Goal: Task Accomplishment & Management: Use online tool/utility

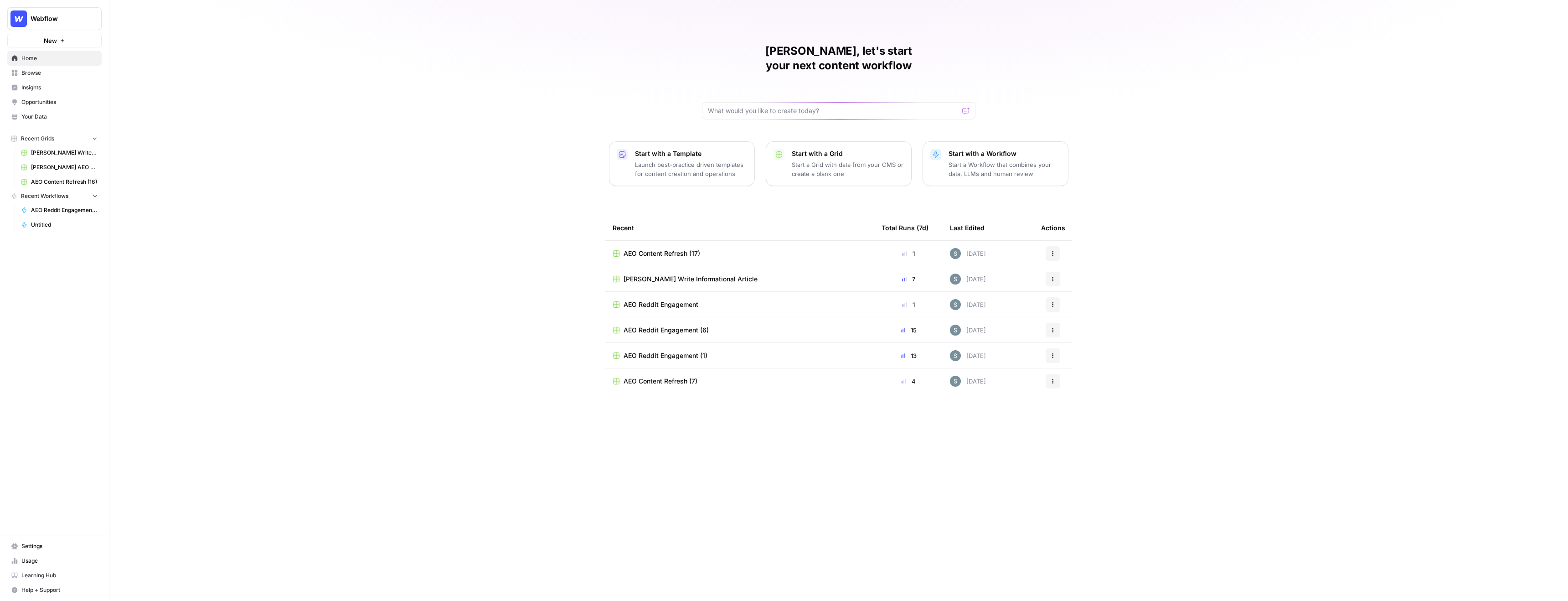
click at [43, 77] on span "Browse" at bounding box center [59, 72] width 76 height 8
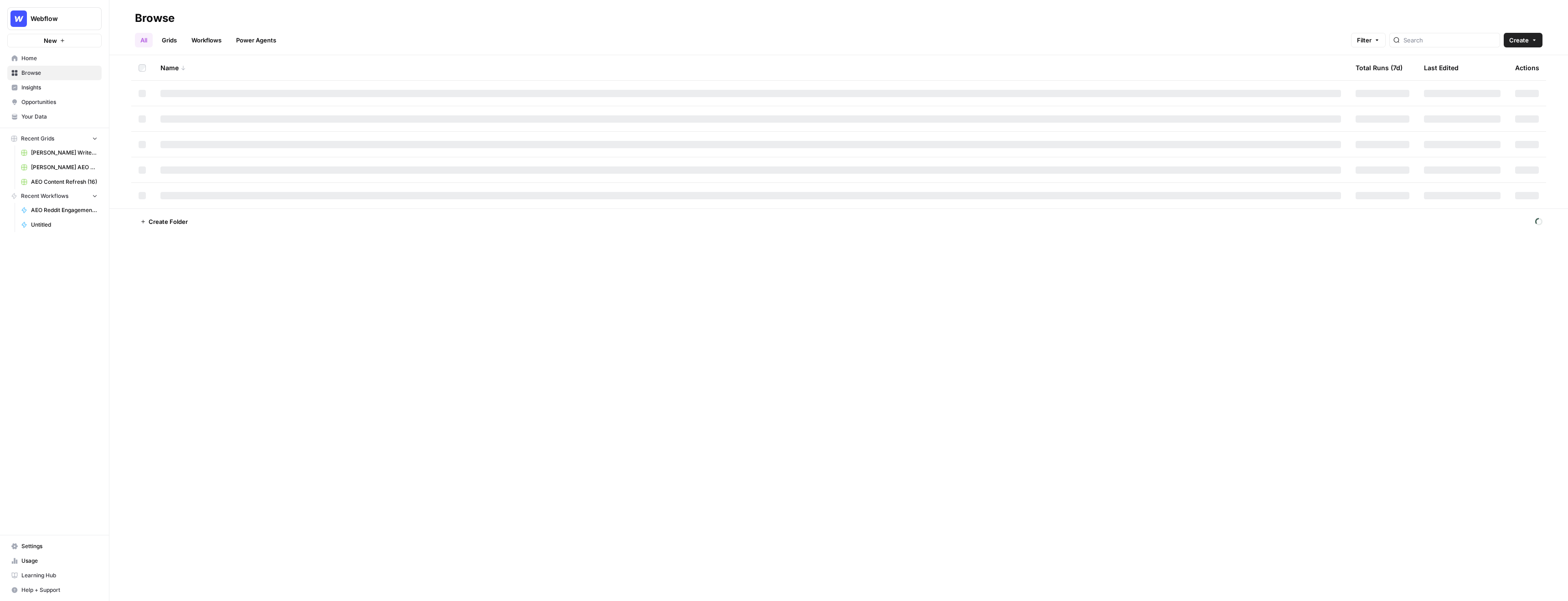
click at [40, 96] on link "Opportunities" at bounding box center [54, 102] width 94 height 15
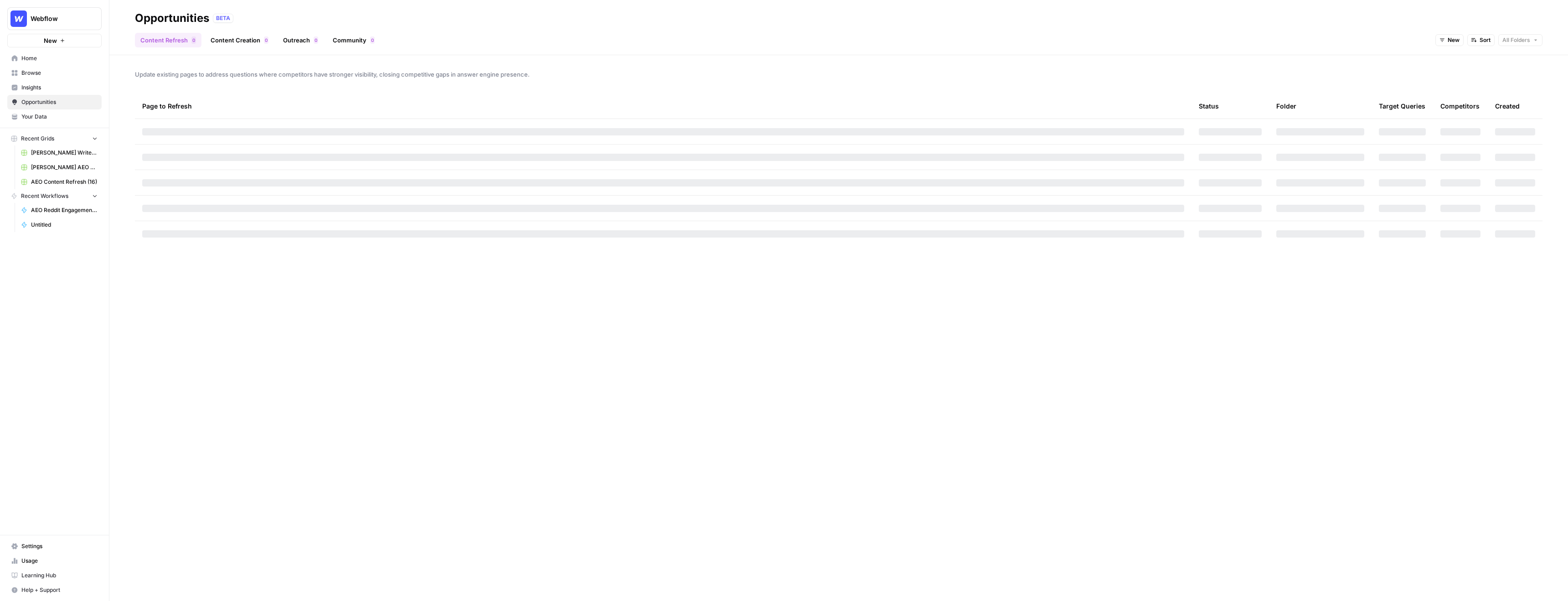
click at [46, 88] on span "Insights" at bounding box center [59, 87] width 76 height 8
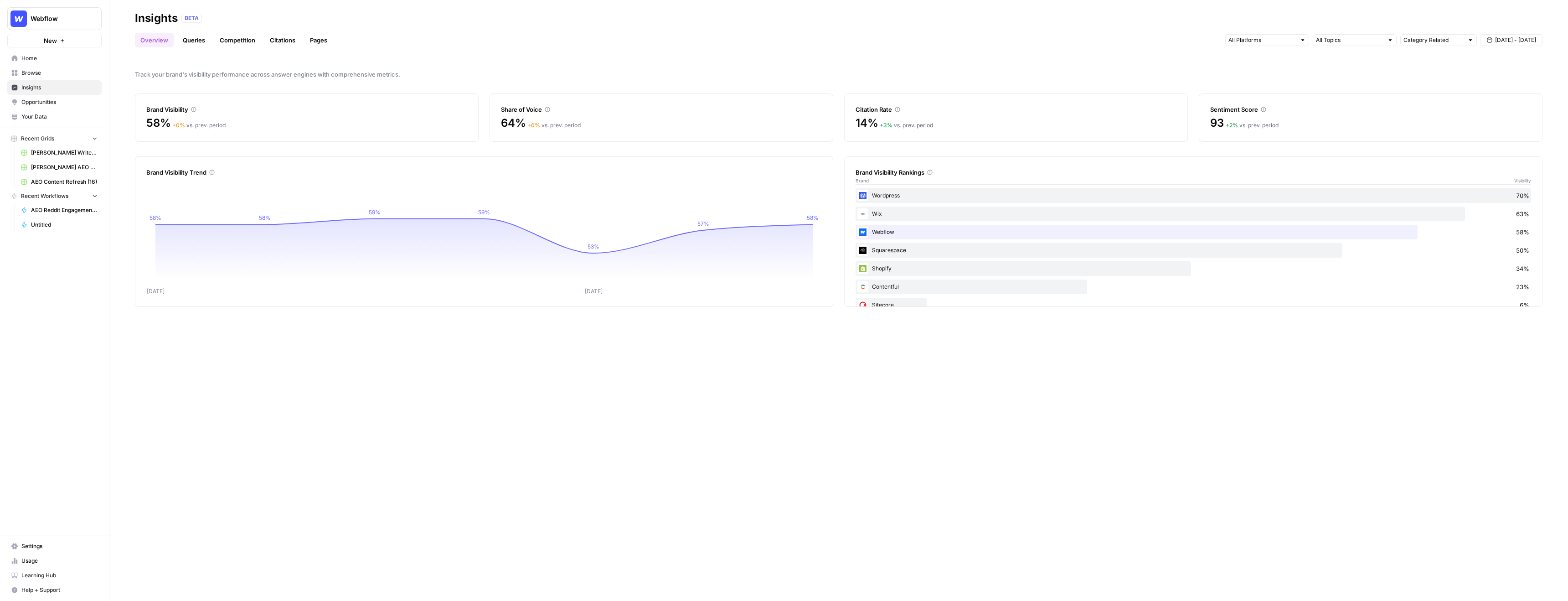
click at [53, 15] on span "Webflow" at bounding box center [58, 18] width 55 height 9
click at [54, 185] on span "[PERSON_NAME] Demo" at bounding box center [88, 185] width 121 height 9
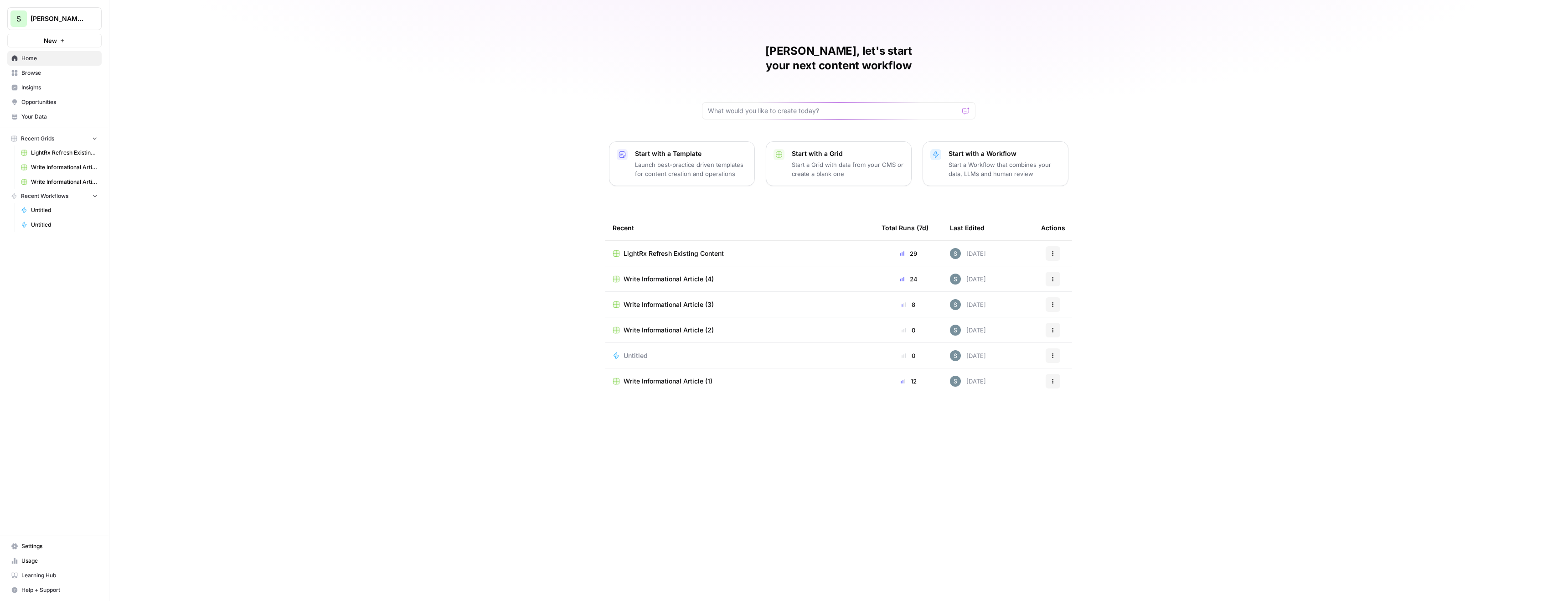
click at [57, 79] on link "Browse" at bounding box center [54, 73] width 94 height 15
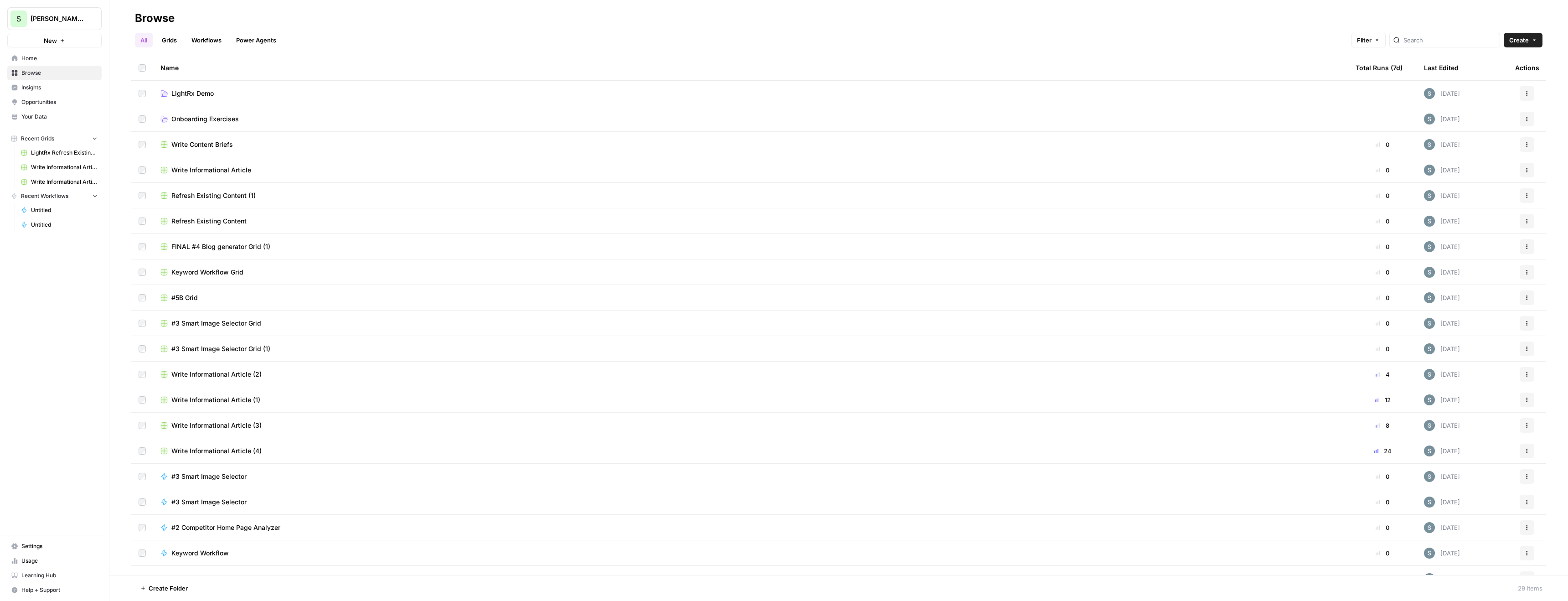
click at [191, 89] on span "LightRx Demo" at bounding box center [193, 93] width 43 height 9
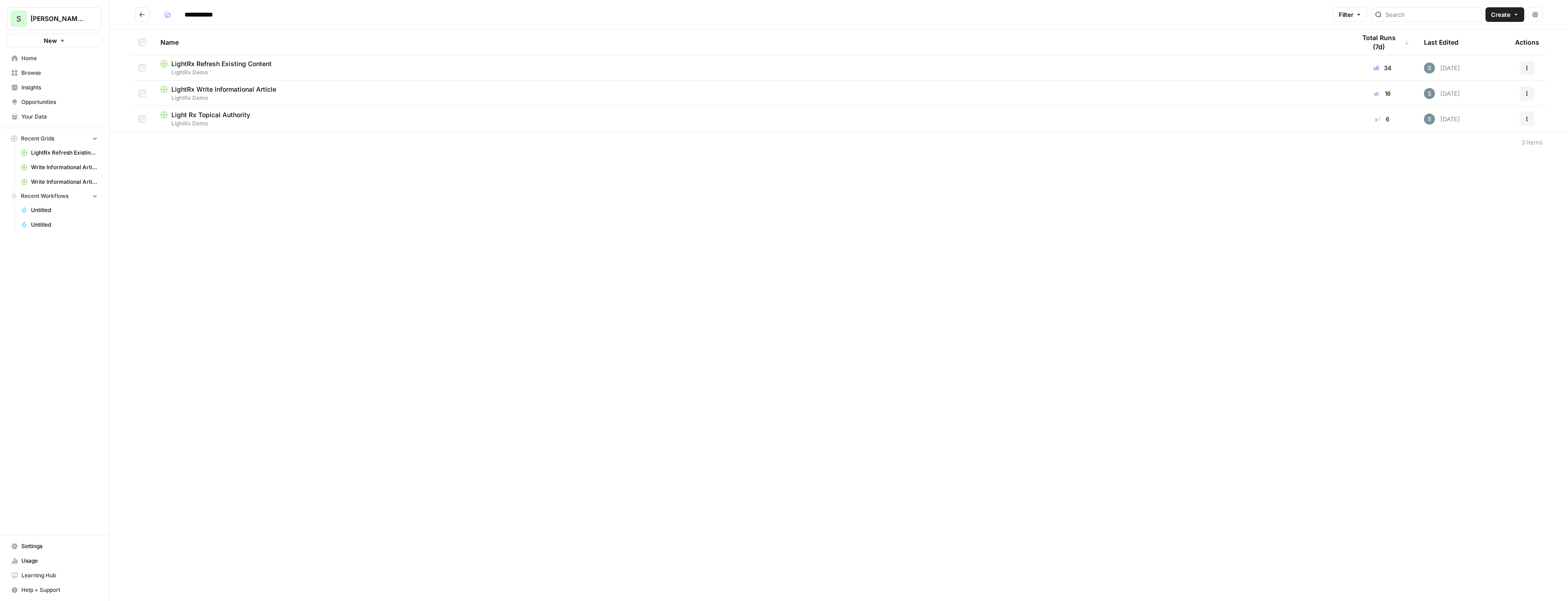
click at [234, 114] on span "Light Rx Topical Authority" at bounding box center [211, 114] width 79 height 9
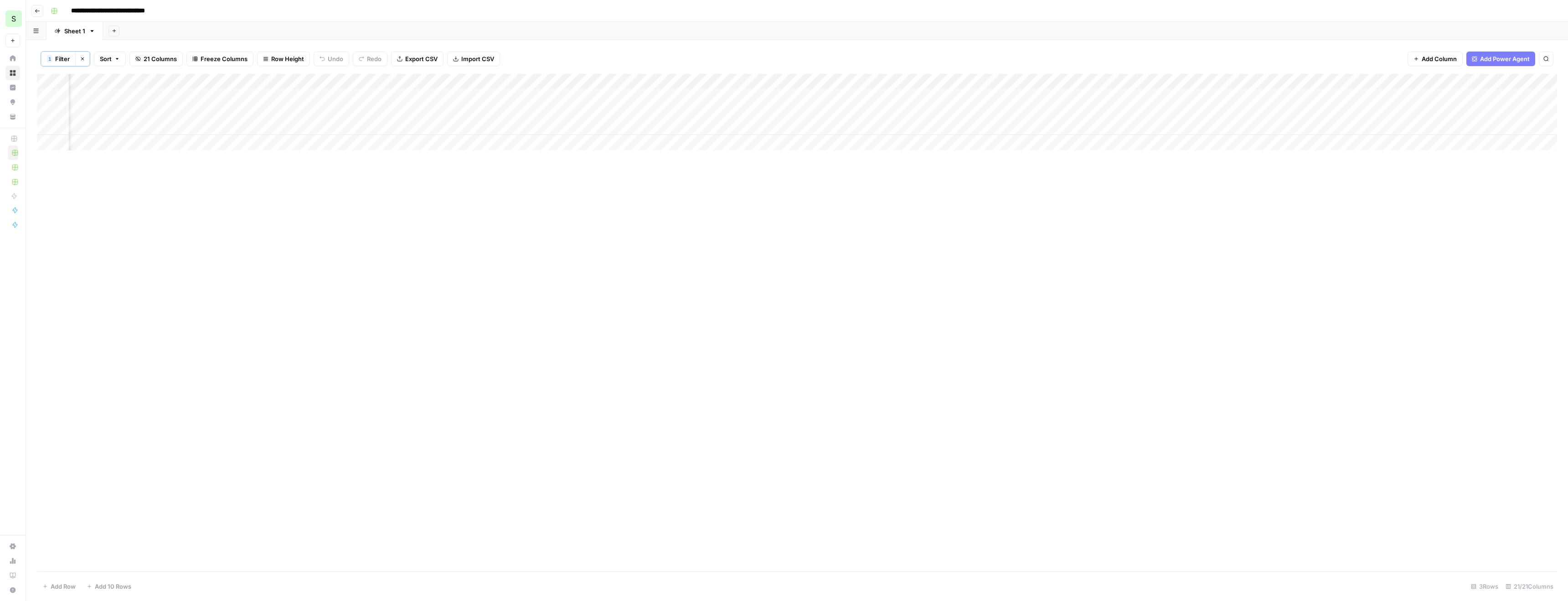
scroll to position [0, 579]
click at [871, 100] on div "Add Column" at bounding box center [797, 112] width 1520 height 77
click at [877, 108] on div "Add Column" at bounding box center [797, 112] width 1520 height 77
click at [887, 122] on div "Add Column" at bounding box center [797, 112] width 1520 height 77
click at [897, 95] on div "Add Column" at bounding box center [797, 112] width 1520 height 77
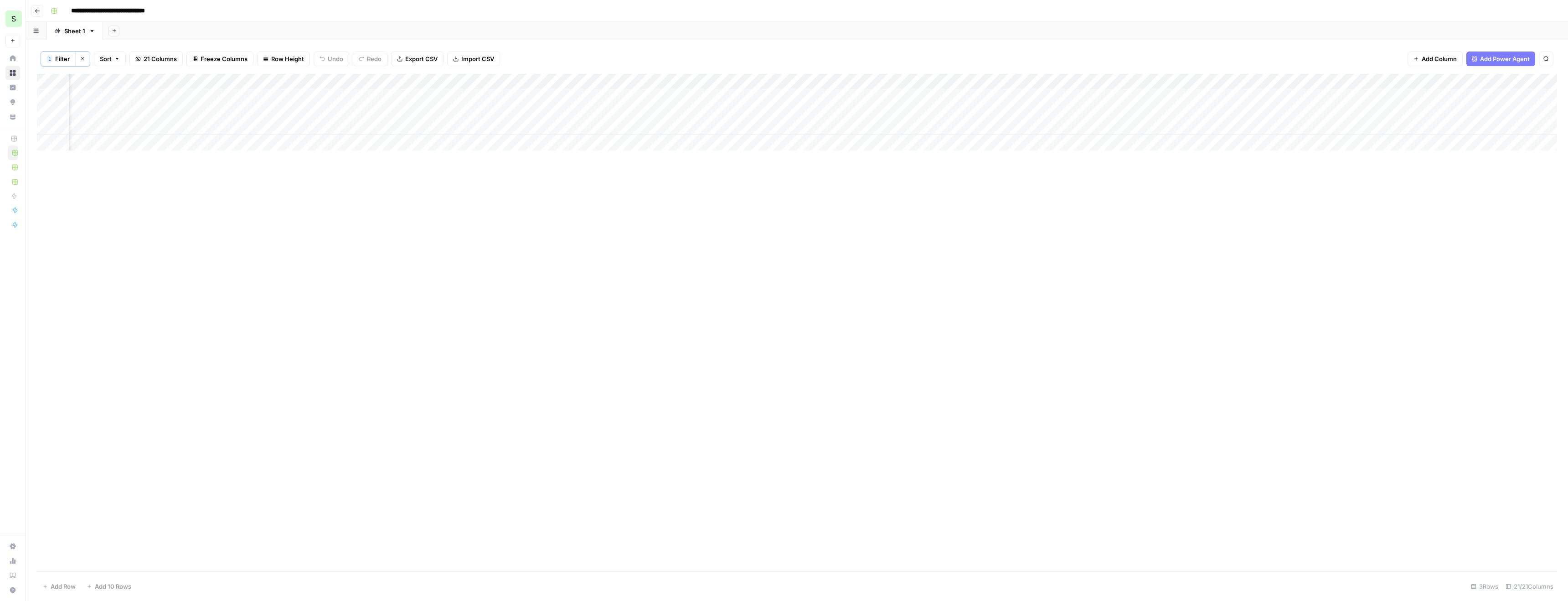
scroll to position [0, 422]
click at [1262, 110] on div "Add Column" at bounding box center [797, 112] width 1520 height 77
click at [1265, 125] on div "Add Column" at bounding box center [797, 112] width 1520 height 77
click at [649, 202] on div "Add Column" at bounding box center [797, 322] width 1520 height 497
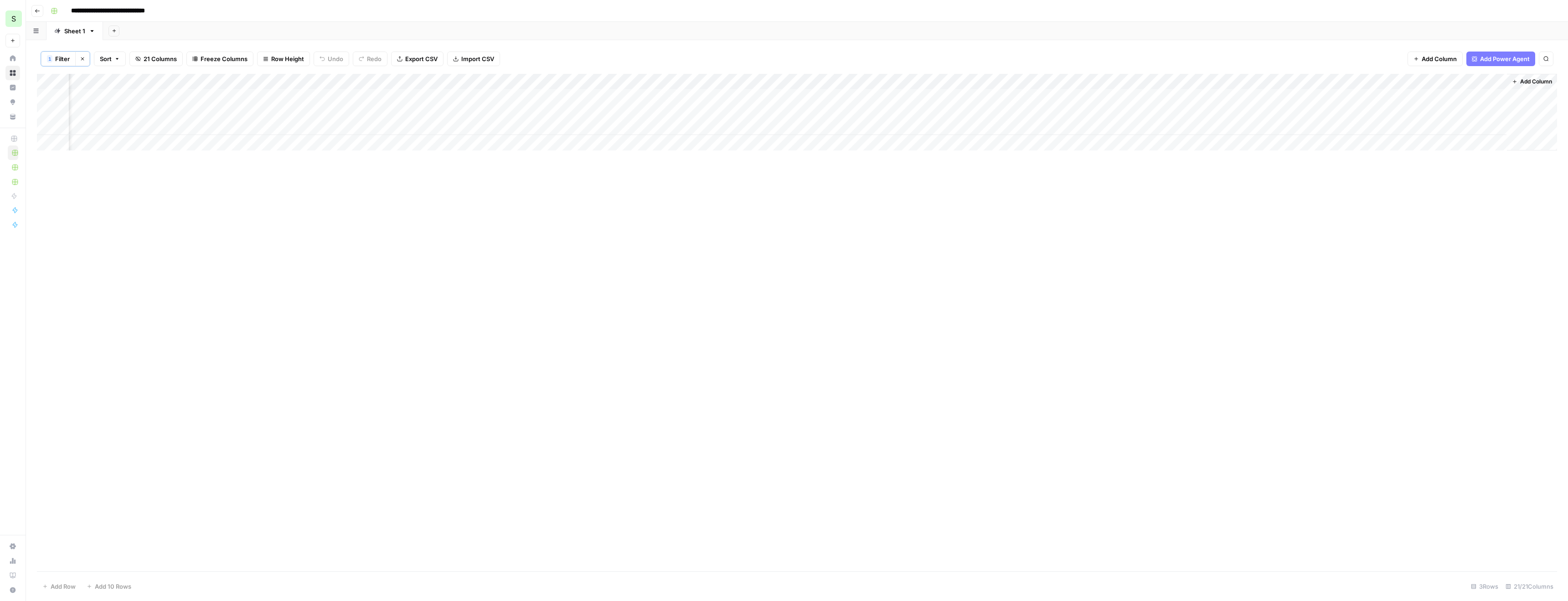
scroll to position [0, 710]
click at [228, 94] on div "Add Column" at bounding box center [797, 119] width 1520 height 92
click at [247, 114] on div "Add Column" at bounding box center [797, 119] width 1520 height 92
click at [247, 127] on div "Add Column" at bounding box center [797, 119] width 1520 height 92
click at [248, 139] on div "Add Column" at bounding box center [797, 119] width 1520 height 92
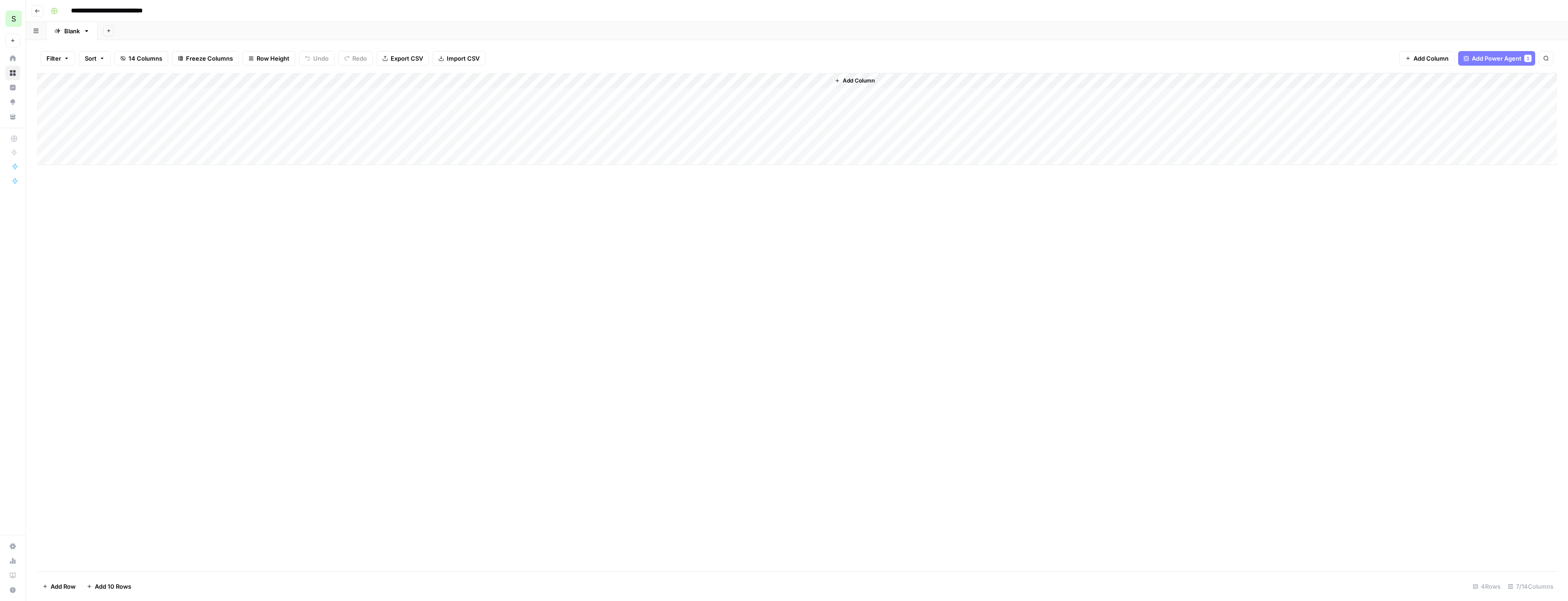
click at [727, 80] on div "Add Column" at bounding box center [797, 119] width 1520 height 92
click at [638, 227] on span "Remove Column" at bounding box center [676, 228] width 80 height 9
click at [760, 104] on span "Delete" at bounding box center [751, 102] width 19 height 9
click at [318, 93] on div "Add Column" at bounding box center [797, 119] width 1520 height 92
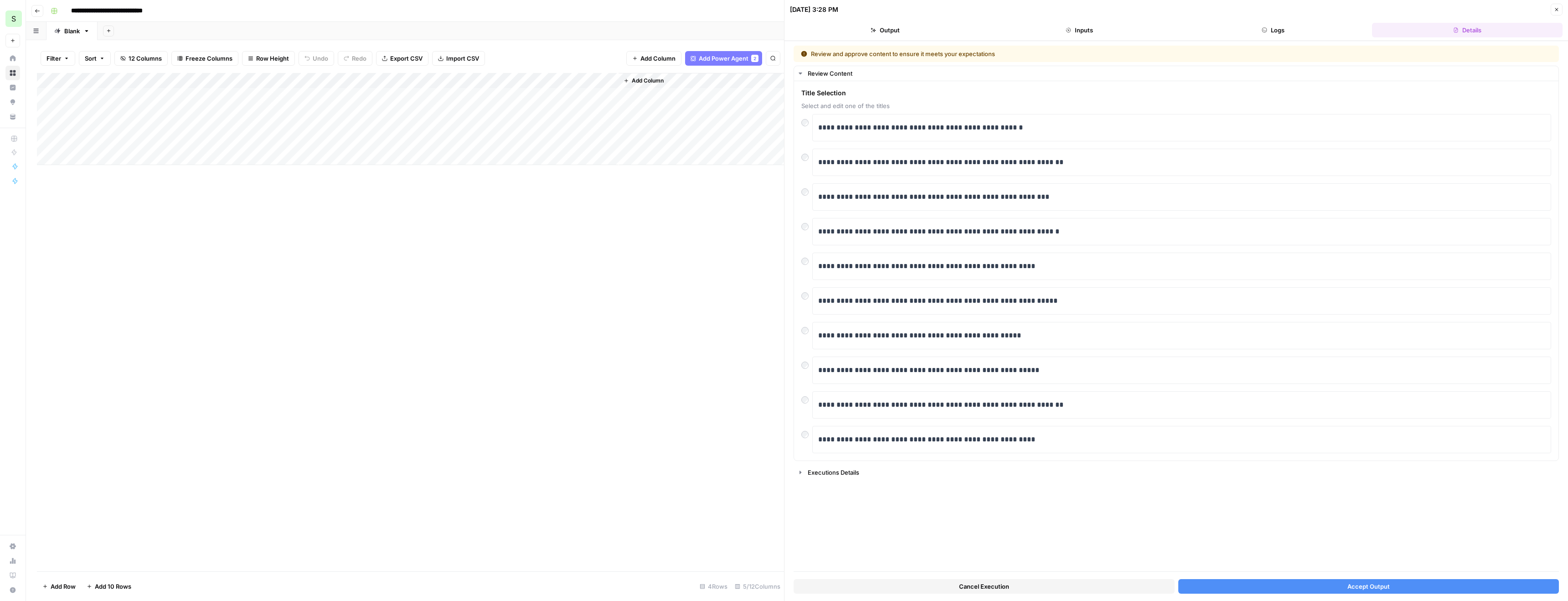
click at [1291, 587] on button "Accept Output" at bounding box center [1369, 586] width 381 height 15
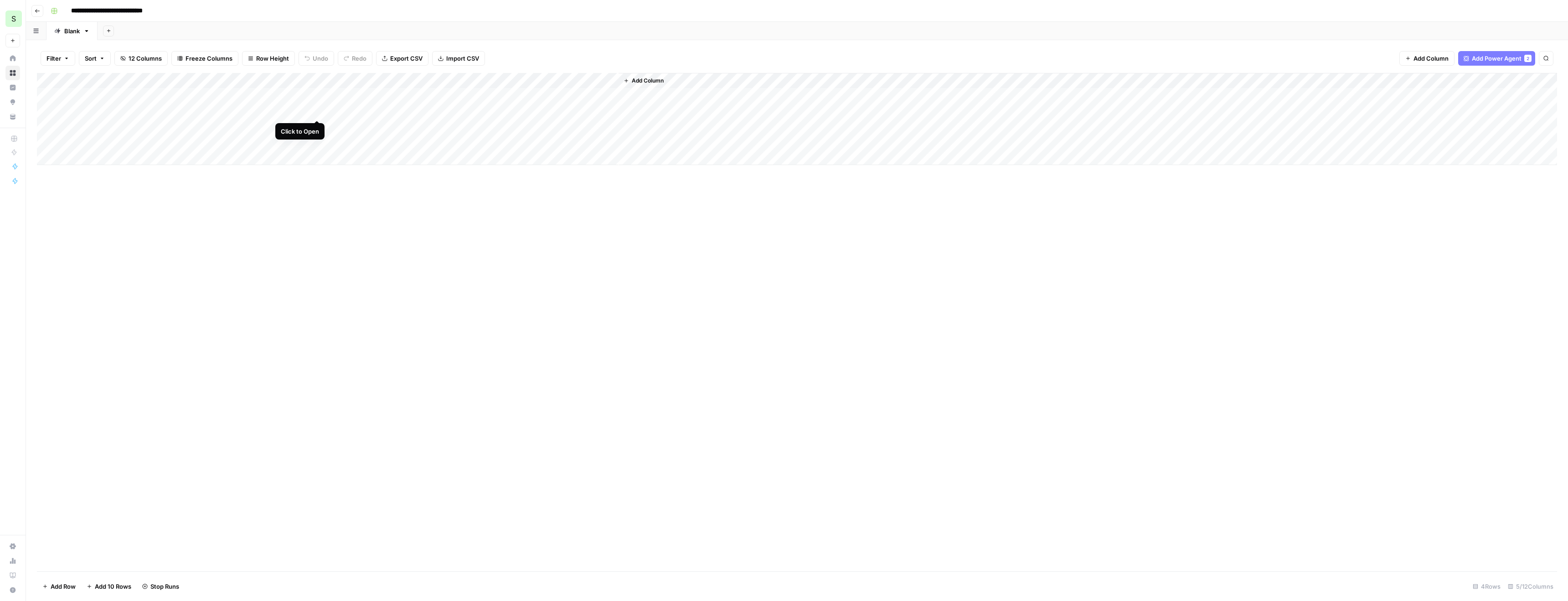
click at [317, 109] on div "Add Column" at bounding box center [797, 119] width 1520 height 92
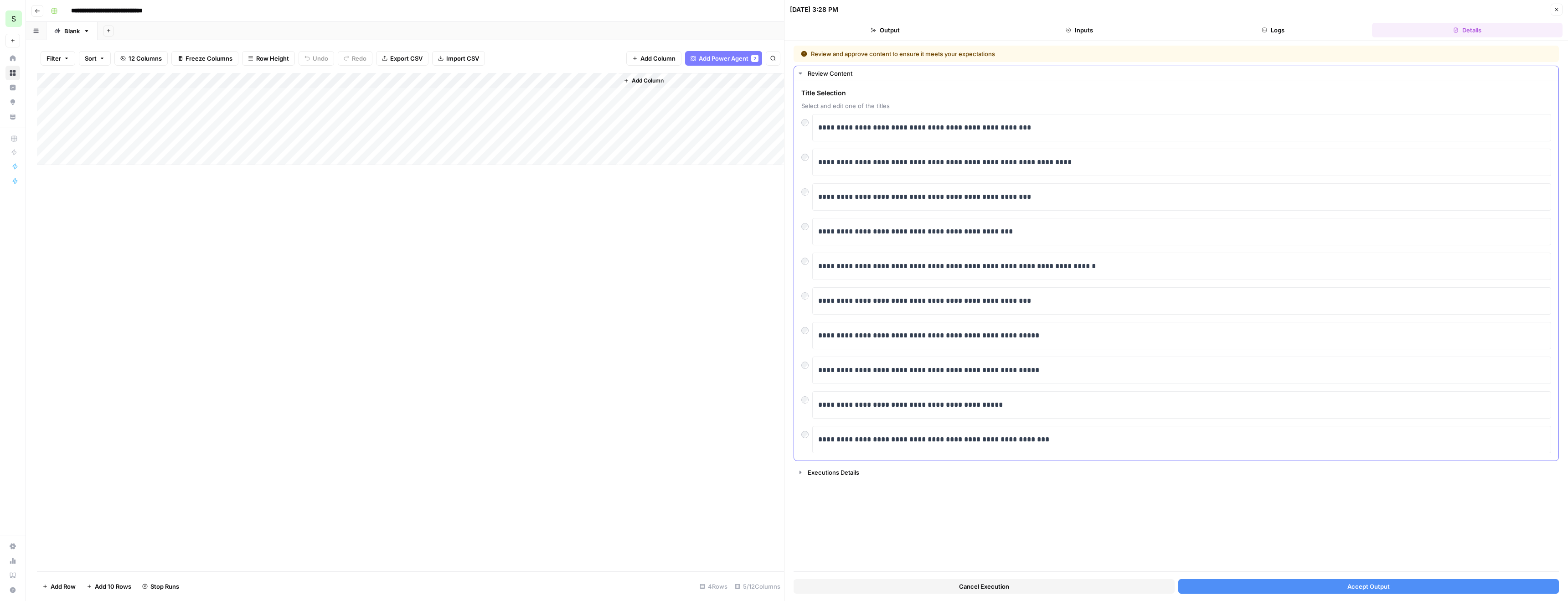
click at [1185, 425] on div "**********" at bounding box center [1176, 283] width 750 height 339
click at [1185, 413] on div "**********" at bounding box center [1181, 404] width 727 height 19
click at [1224, 591] on button "Accept Output" at bounding box center [1369, 586] width 381 height 15
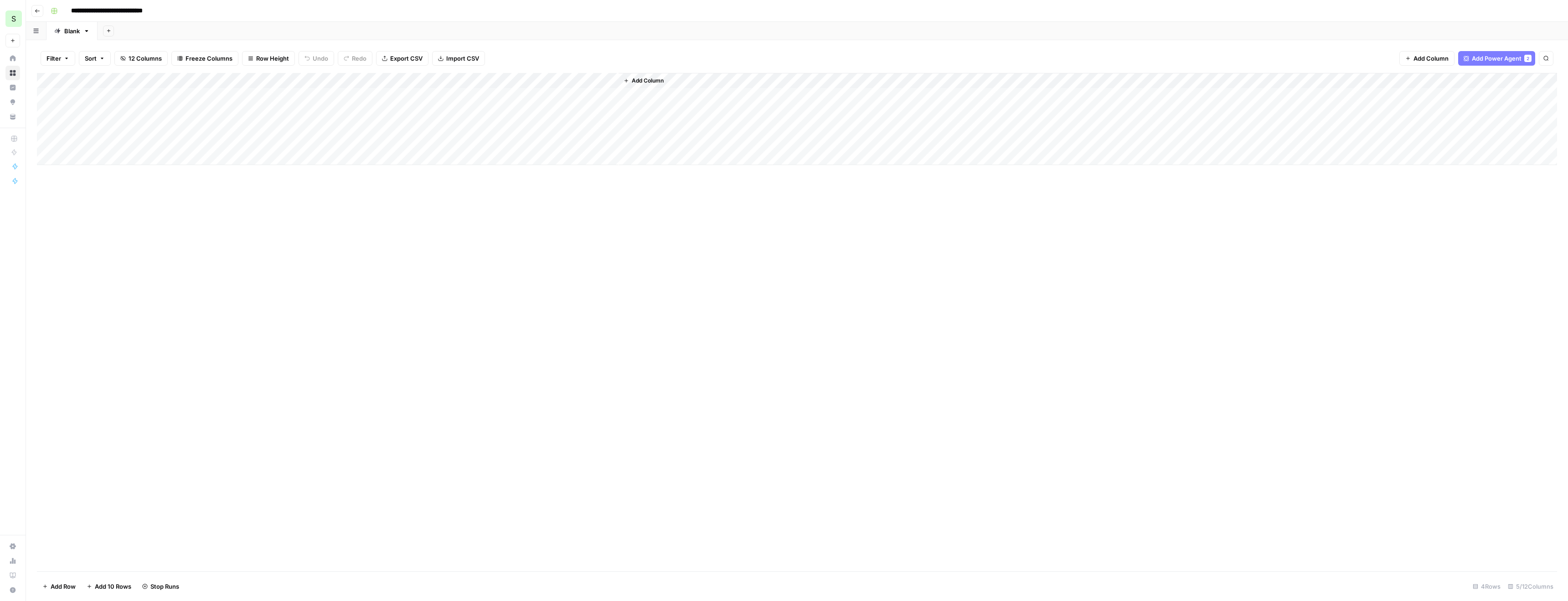
click at [313, 122] on div "Add Column" at bounding box center [797, 119] width 1520 height 92
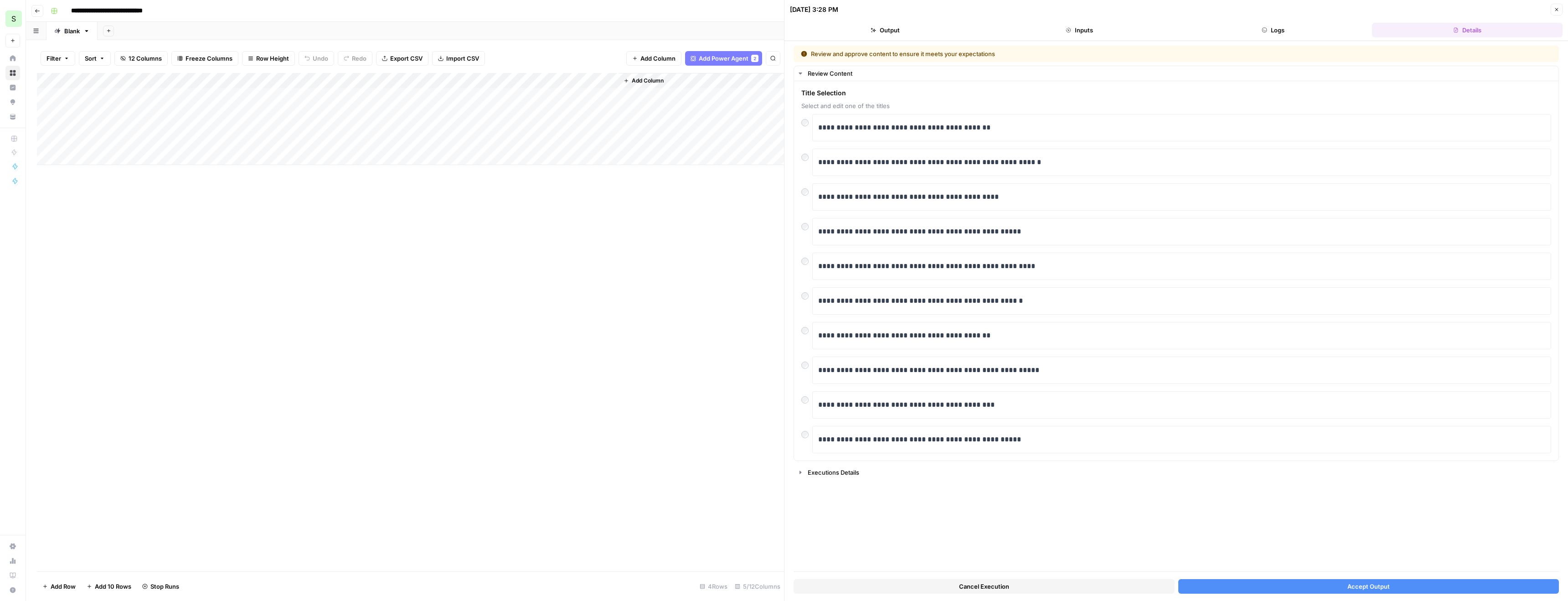
click at [1301, 586] on button "Accept Output" at bounding box center [1369, 586] width 381 height 15
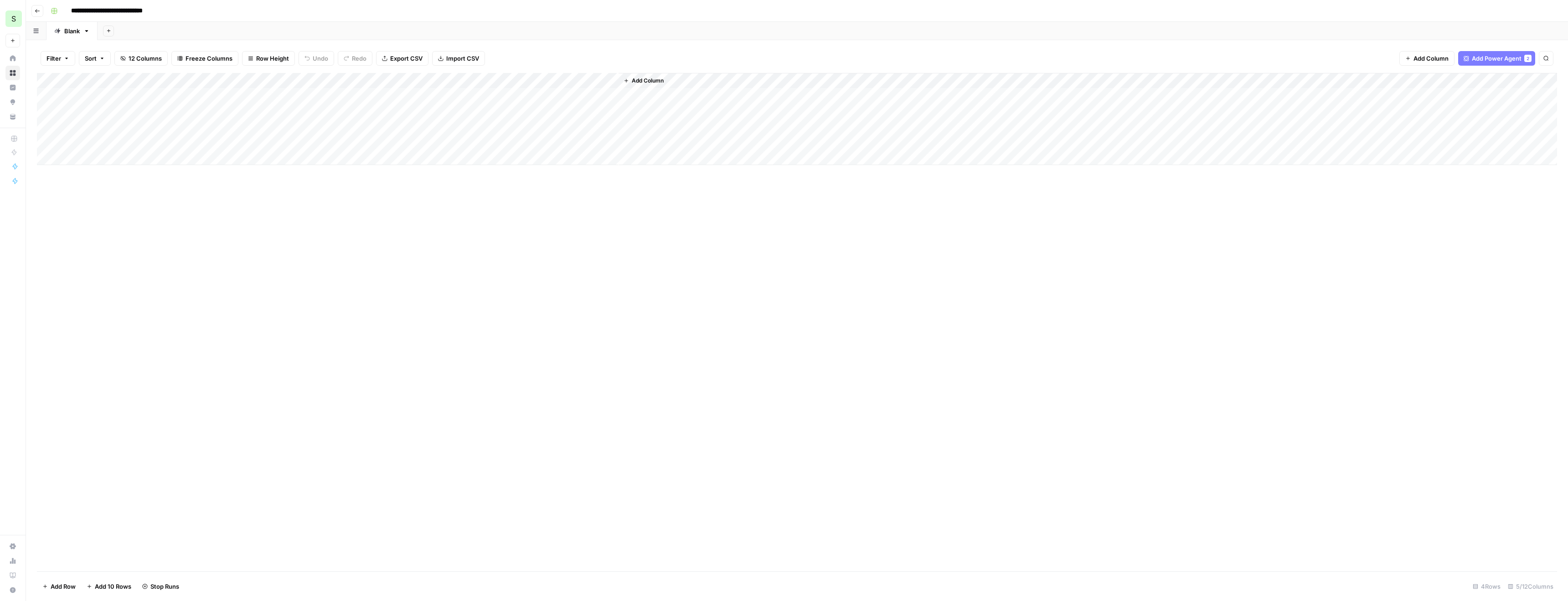
click at [316, 140] on div "Add Column" at bounding box center [797, 119] width 1520 height 92
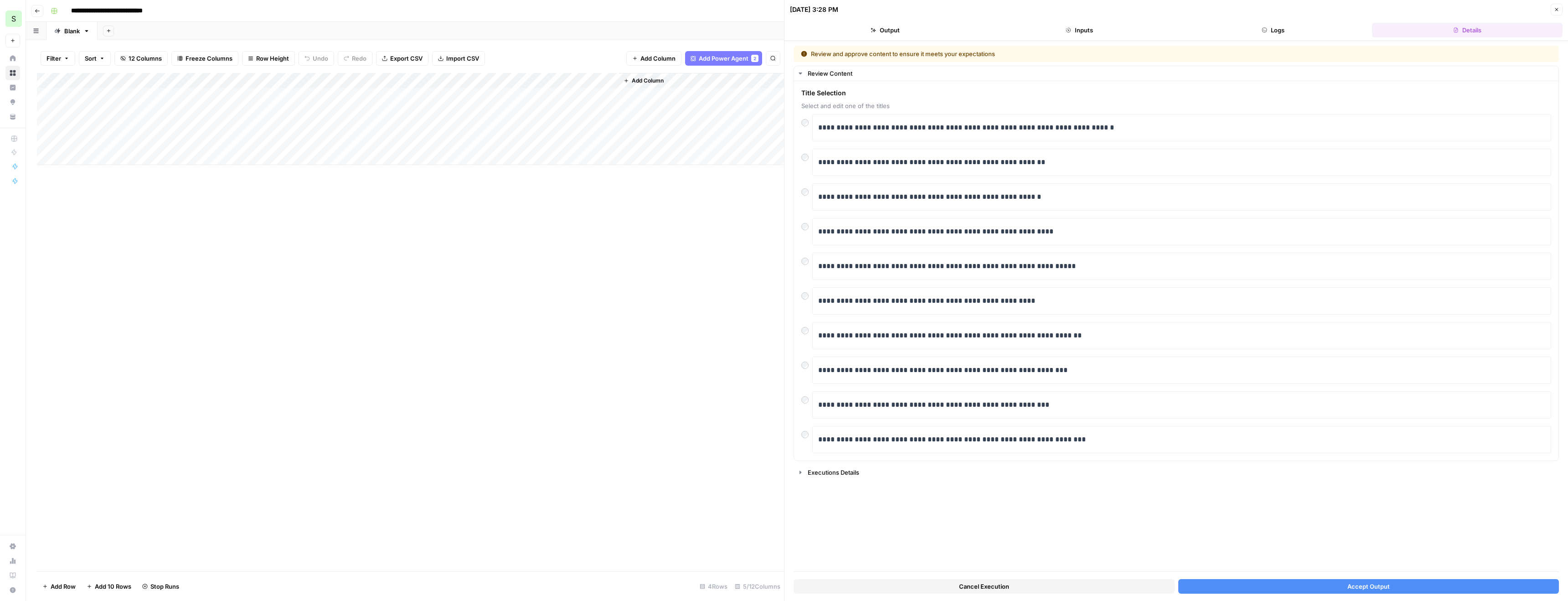
click at [1385, 588] on span "Accept Output" at bounding box center [1369, 586] width 43 height 9
